Goal: Information Seeking & Learning: Check status

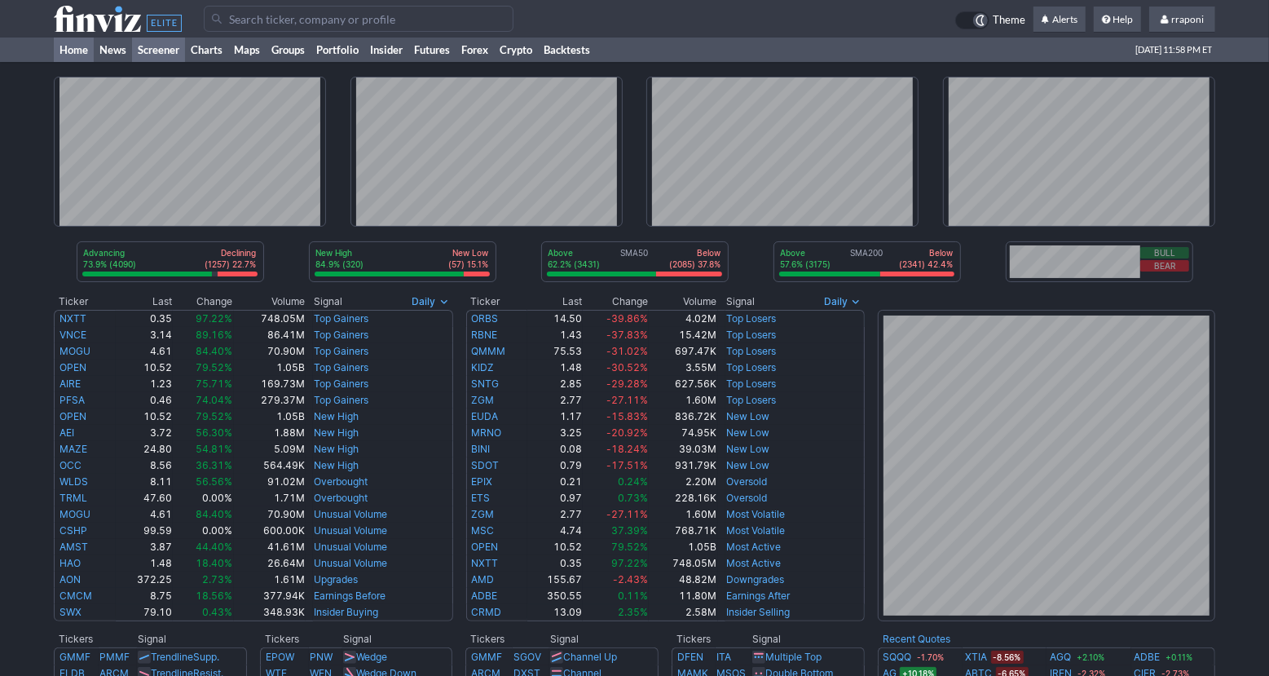
click at [172, 52] on link "Screener" at bounding box center [158, 49] width 53 height 24
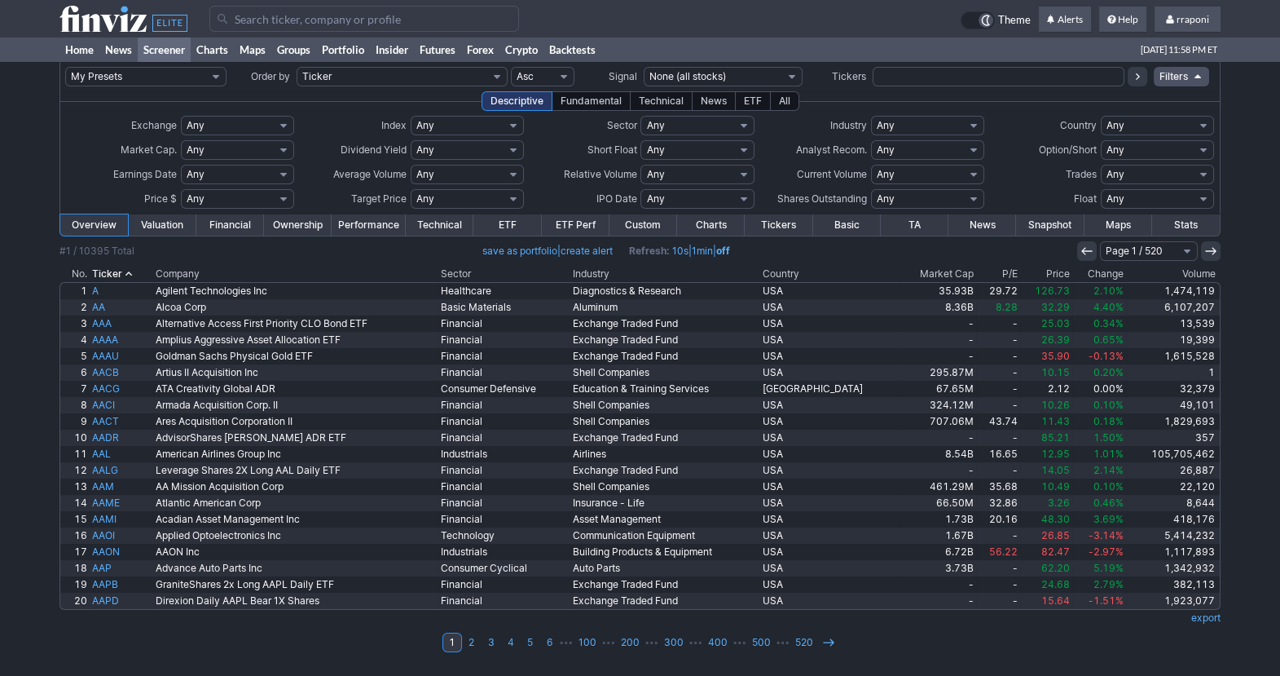
click at [904, 80] on input "text" at bounding box center [999, 77] width 252 height 20
type input "atie"
click at [1130, 85] on button at bounding box center [1138, 77] width 20 height 20
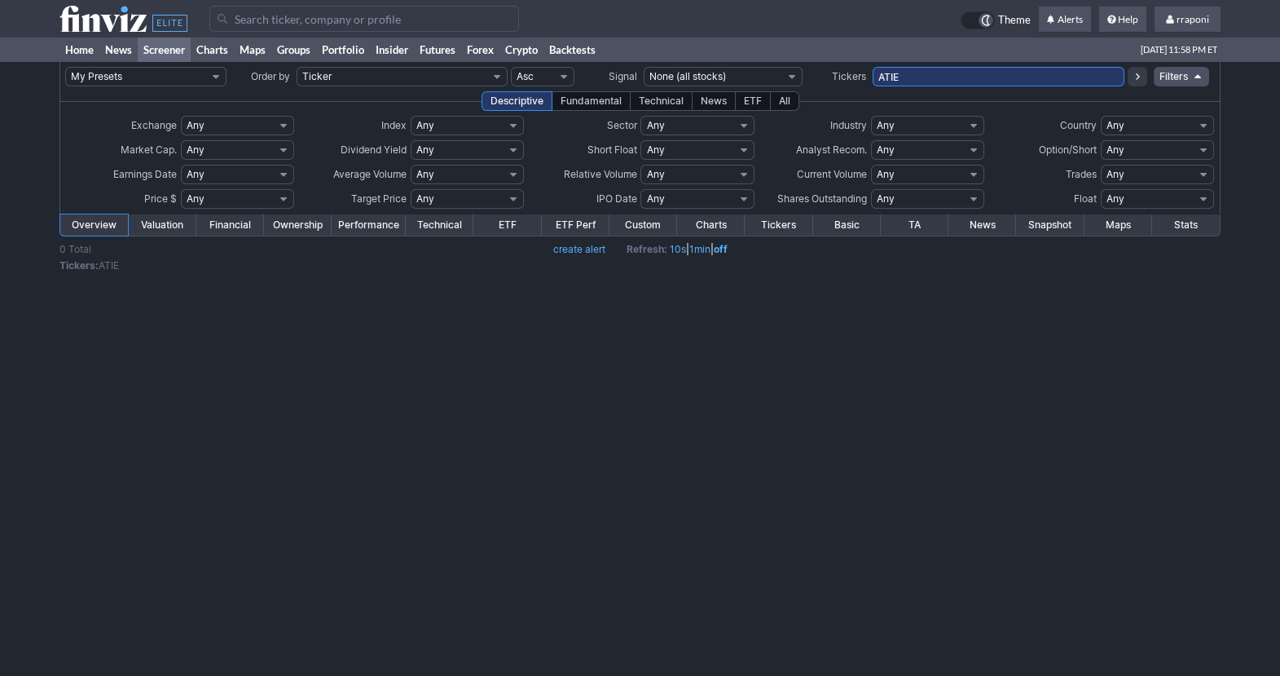
click at [905, 75] on input "ATIE" at bounding box center [999, 77] width 252 height 20
type input "atie"
click at [1138, 67] on button at bounding box center [1138, 77] width 20 height 20
click at [1136, 74] on use at bounding box center [1138, 76] width 4 height 7
click at [944, 82] on input "ATIE" at bounding box center [999, 77] width 252 height 20
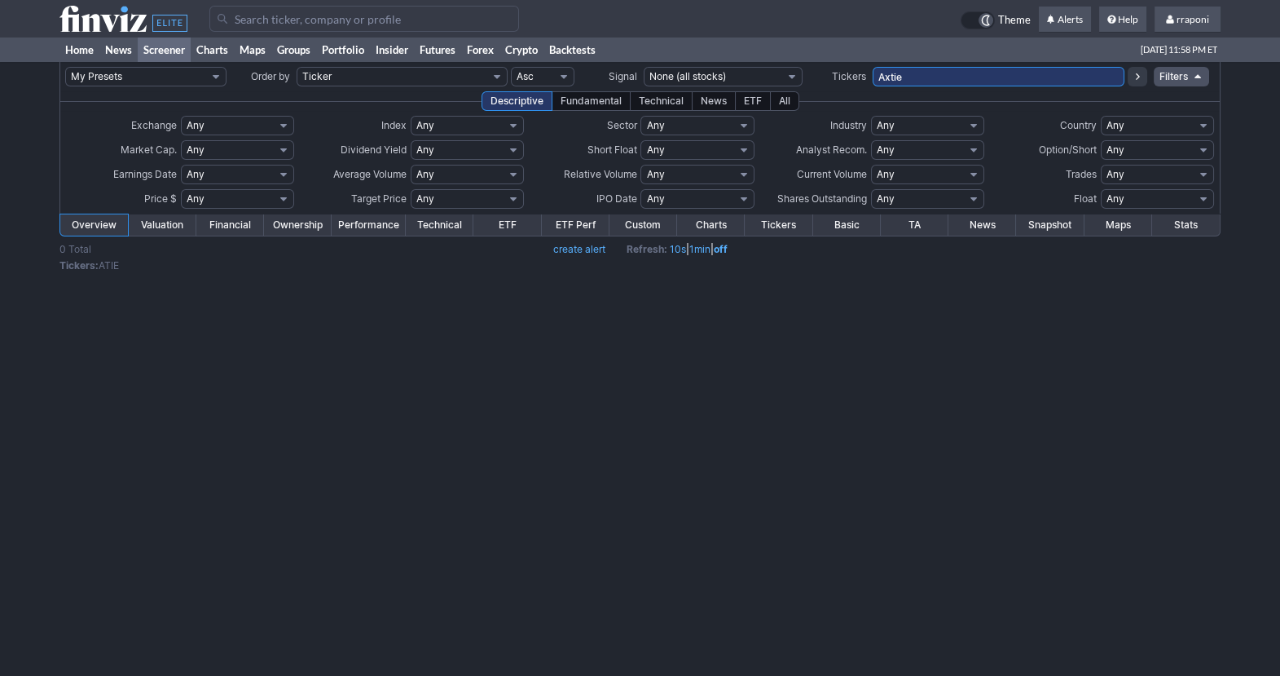
type input "Axtie"
click at [920, 76] on input "AXTIE" at bounding box center [999, 77] width 252 height 20
type input "AXTI"
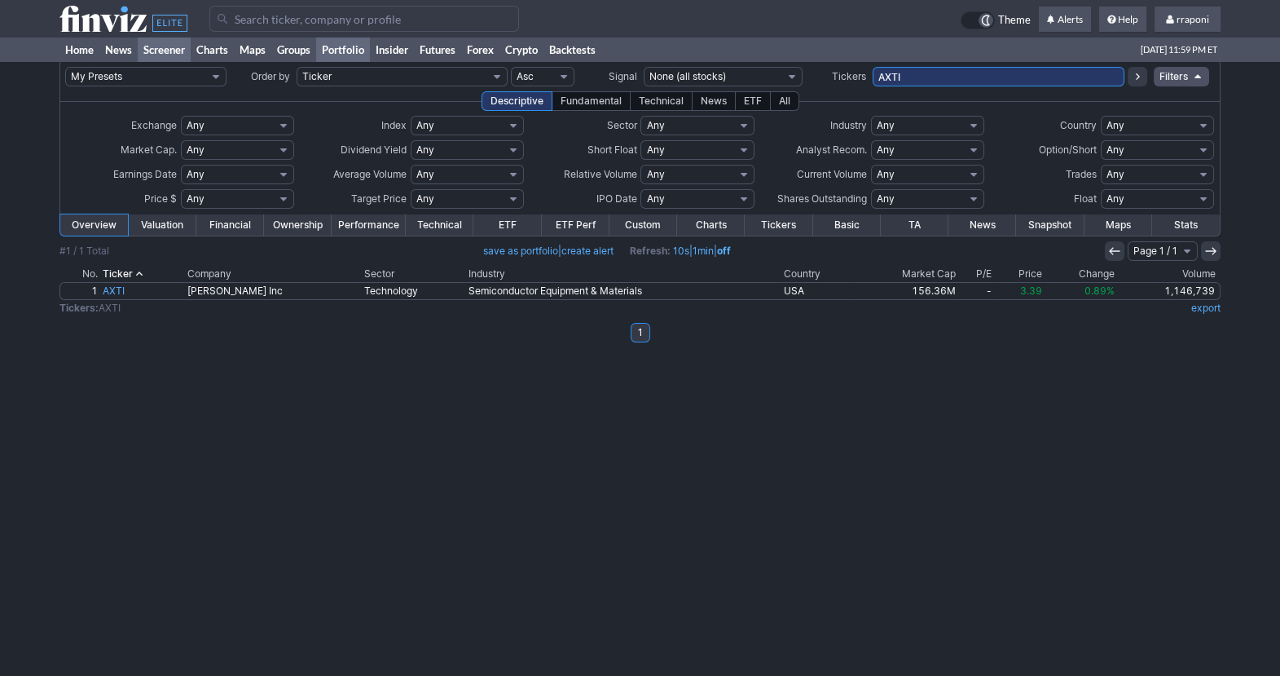
click at [341, 50] on link "Portfolio" at bounding box center [343, 49] width 54 height 24
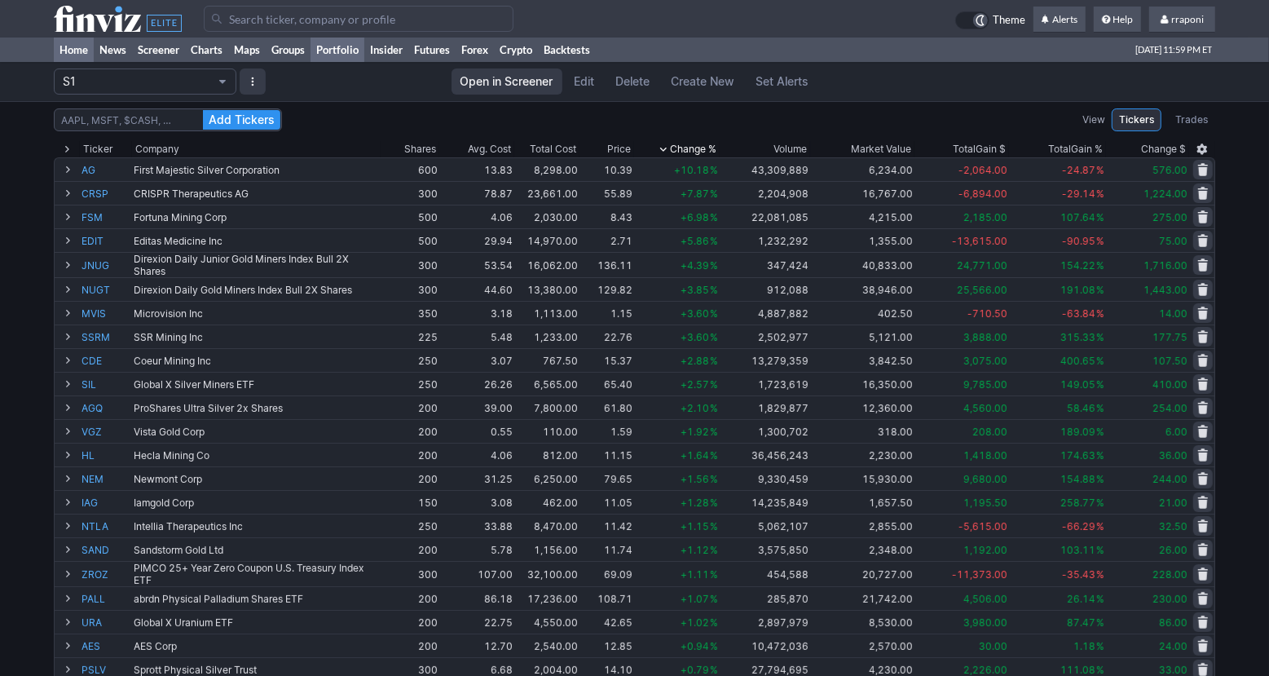
click at [76, 50] on link "Home" at bounding box center [74, 49] width 40 height 24
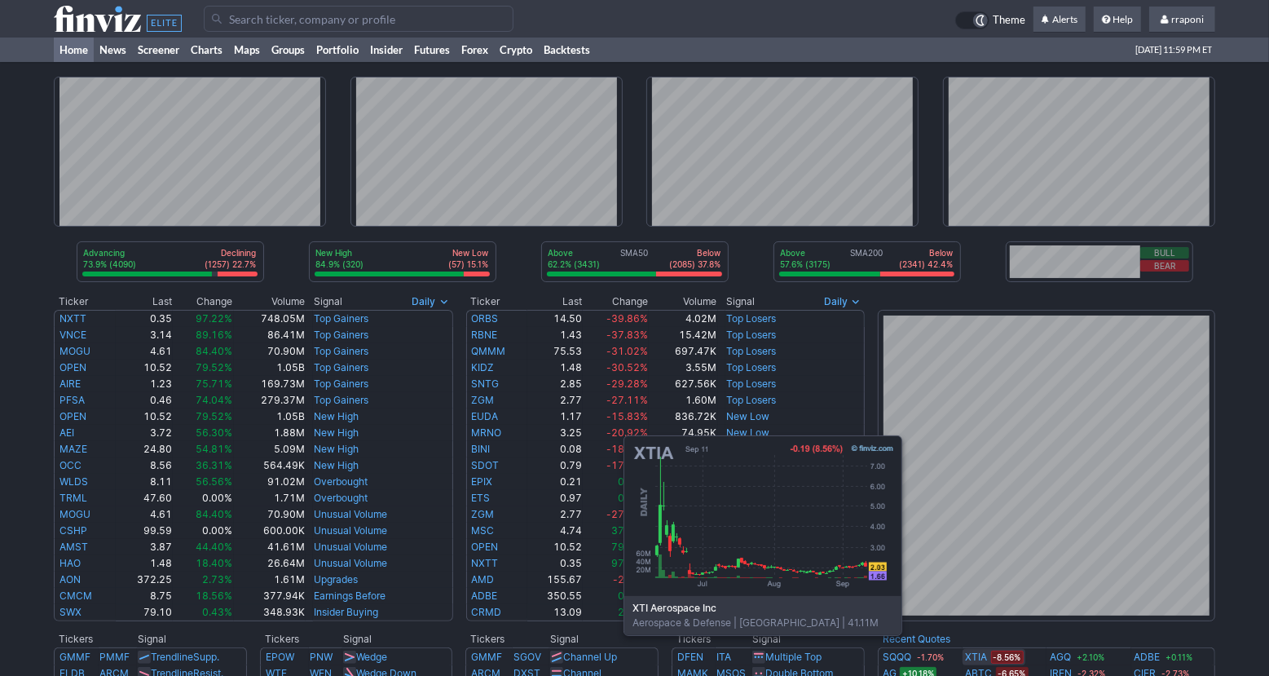
click at [973, 659] on link "XTIA" at bounding box center [977, 657] width 22 height 16
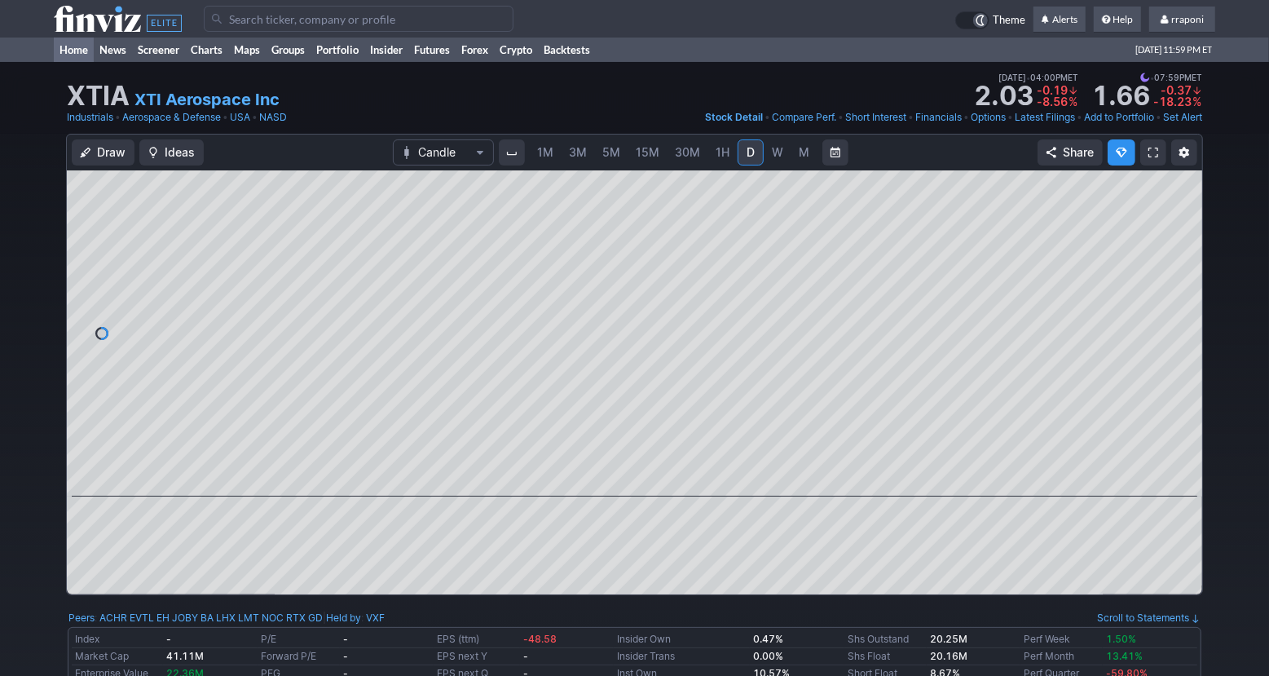
click at [79, 55] on link "Home" at bounding box center [74, 49] width 40 height 24
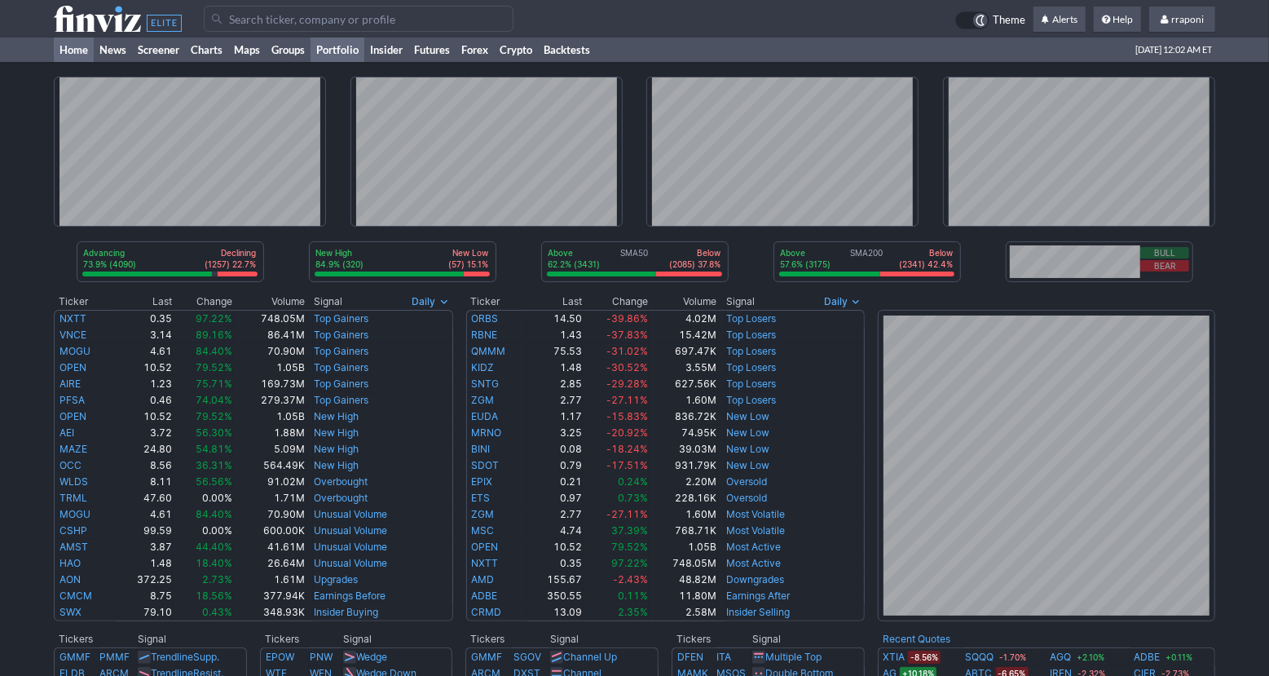
click at [339, 43] on link "Portfolio" at bounding box center [337, 49] width 54 height 24
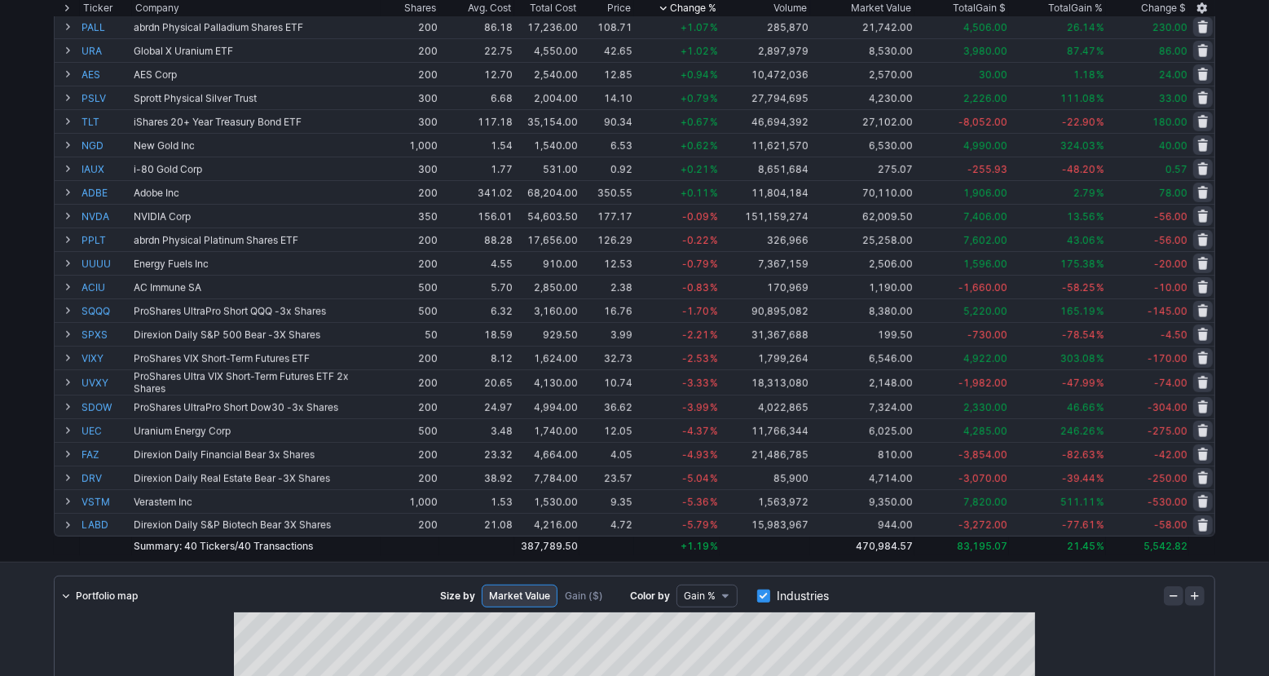
scroll to position [542, 0]
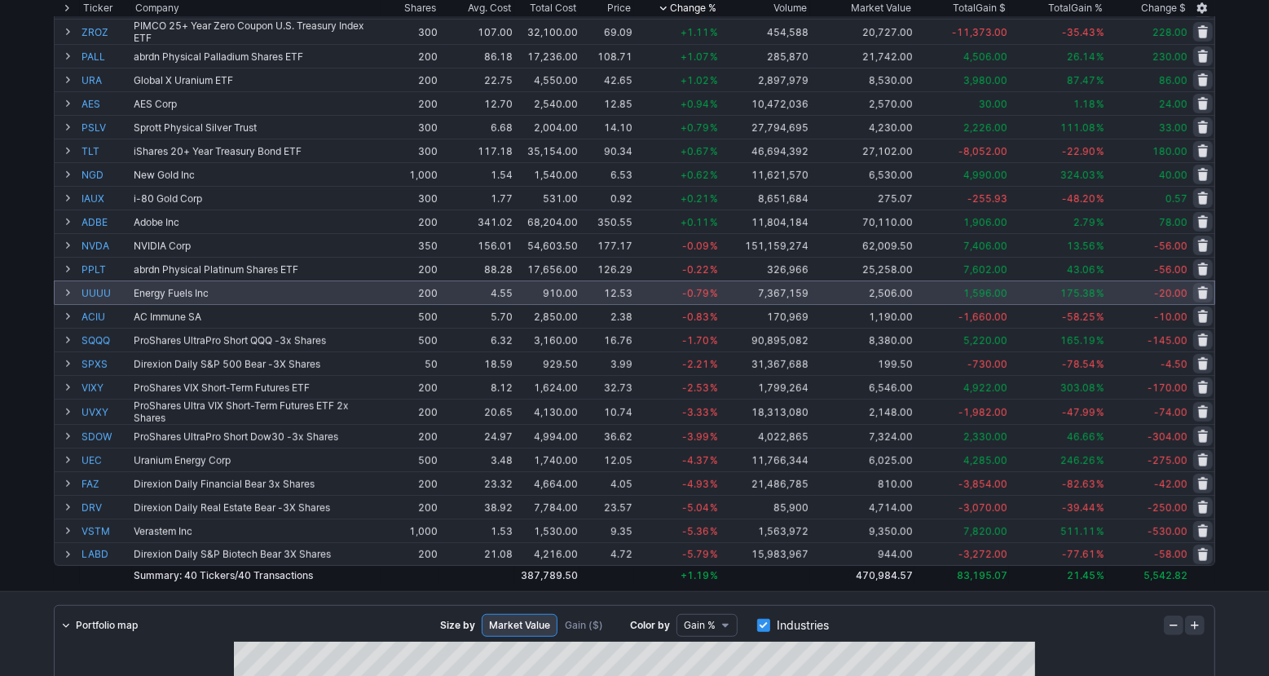
click at [438, 285] on td "200" at bounding box center [410, 292] width 59 height 24
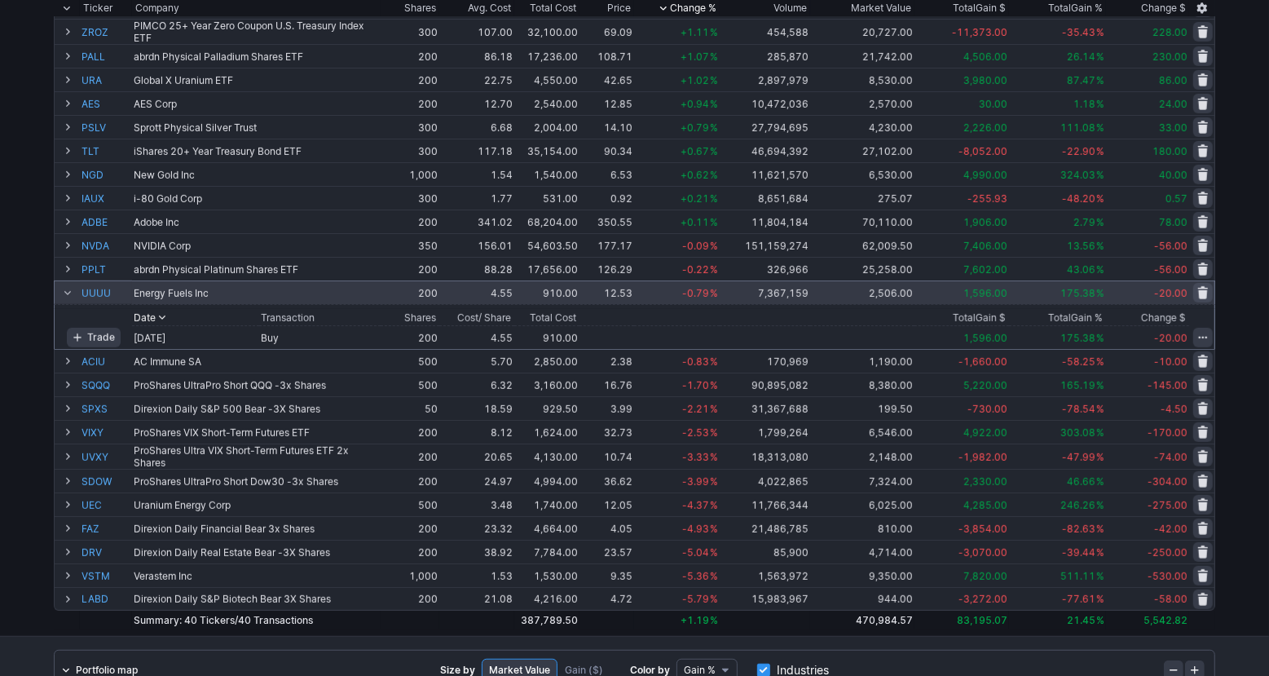
click at [68, 290] on span at bounding box center [68, 292] width 10 height 13
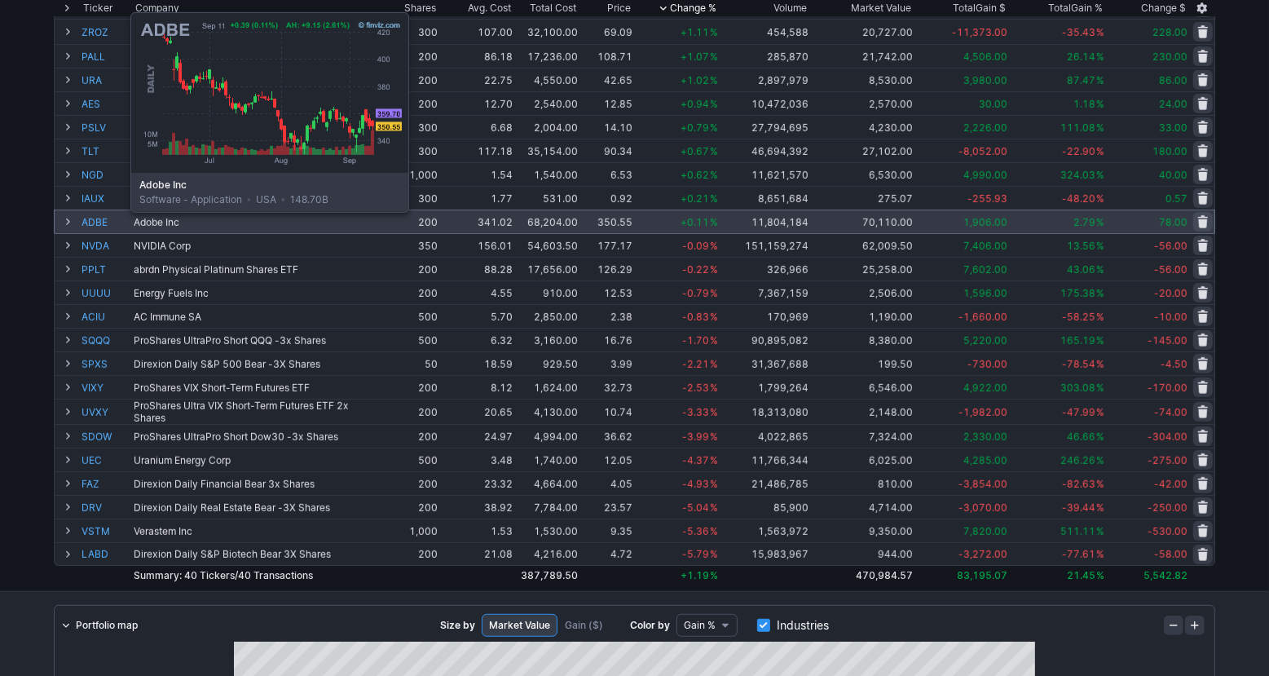
click at [91, 223] on link "ADBE" at bounding box center [105, 221] width 49 height 23
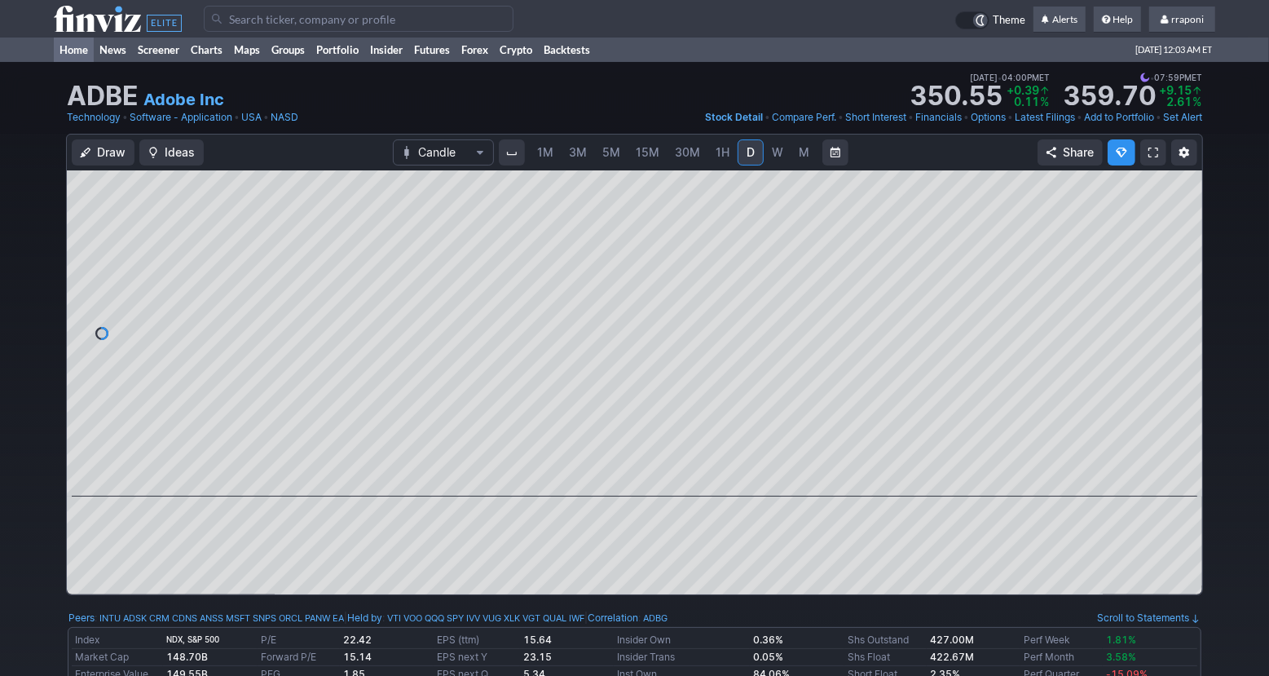
click at [78, 56] on link "Home" at bounding box center [74, 49] width 40 height 24
